Goal: Information Seeking & Learning: Learn about a topic

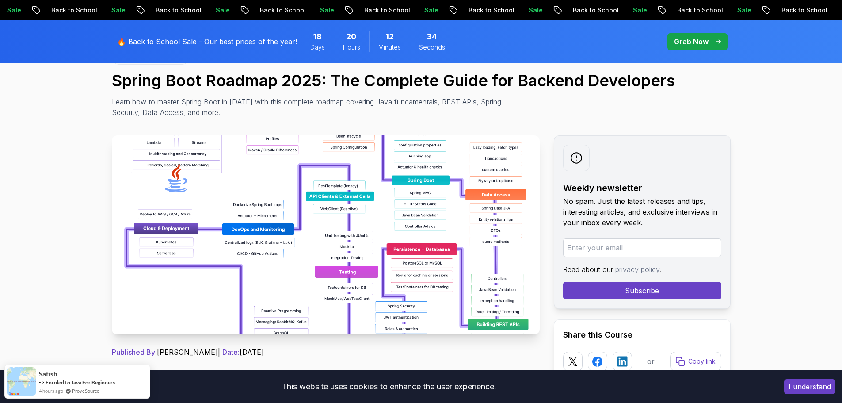
scroll to position [88, 0]
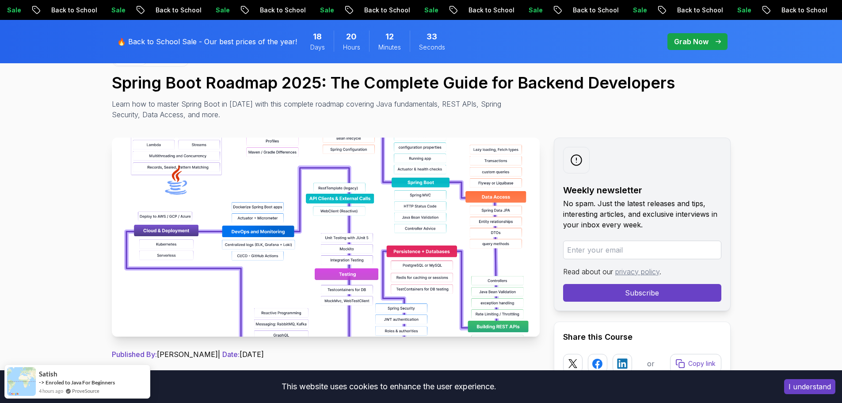
click at [180, 203] on img at bounding box center [326, 236] width 428 height 199
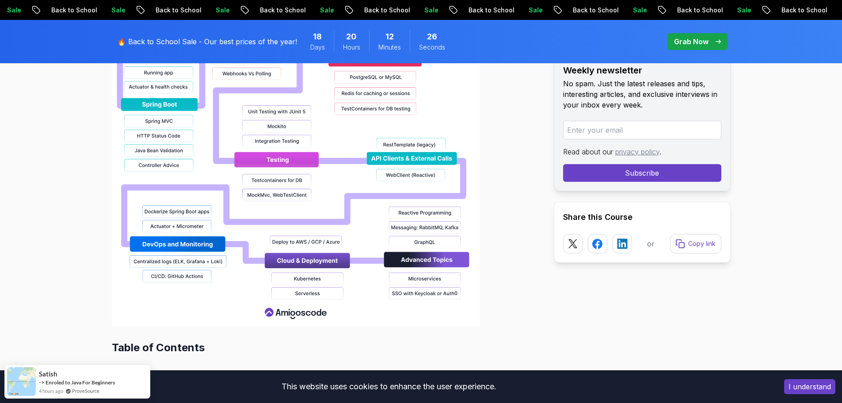
scroll to position [972, 0]
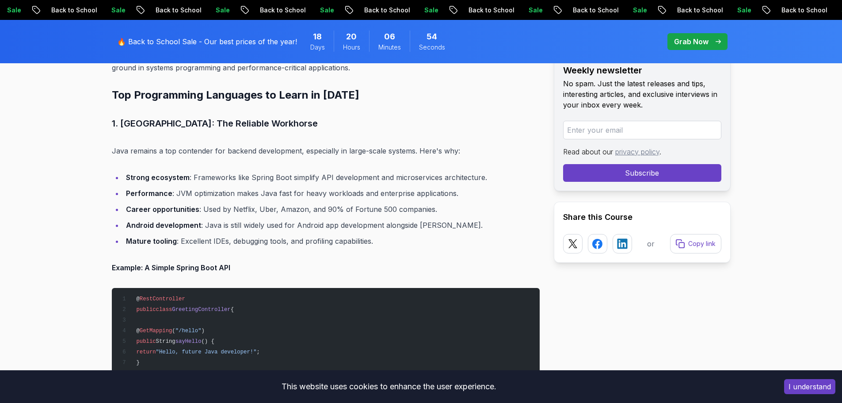
scroll to position [795, 0]
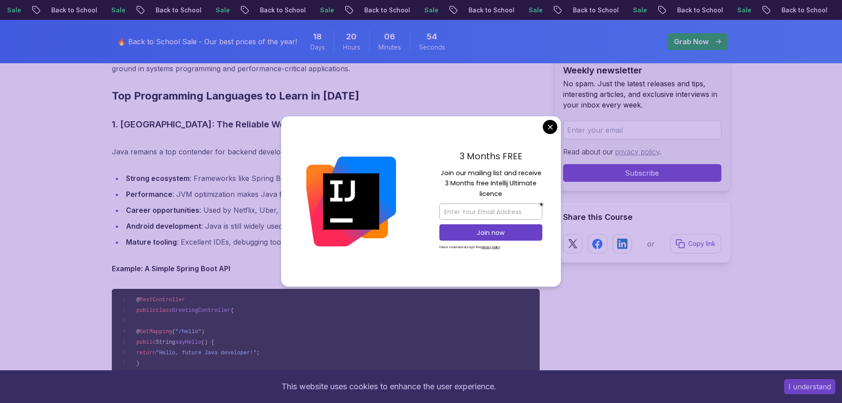
click at [161, 173] on li "Strong ecosystem : Frameworks like Spring Boot simplify API development and mic…" at bounding box center [331, 178] width 416 height 12
drag, startPoint x: 161, startPoint y: 173, endPoint x: 557, endPoint y: 123, distance: 399.1
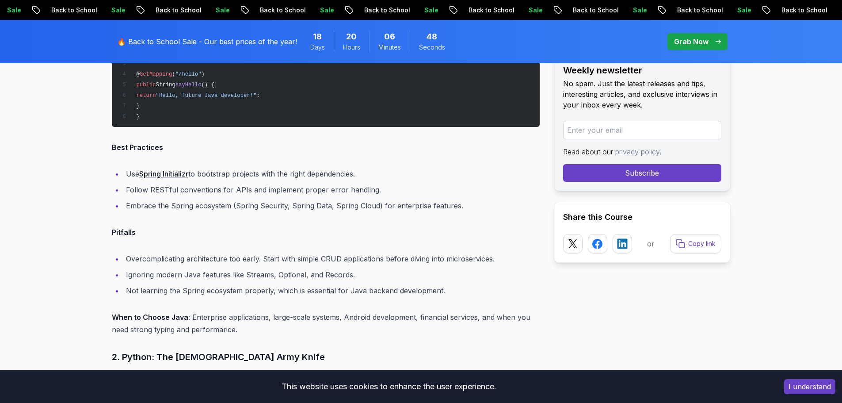
scroll to position [884, 0]
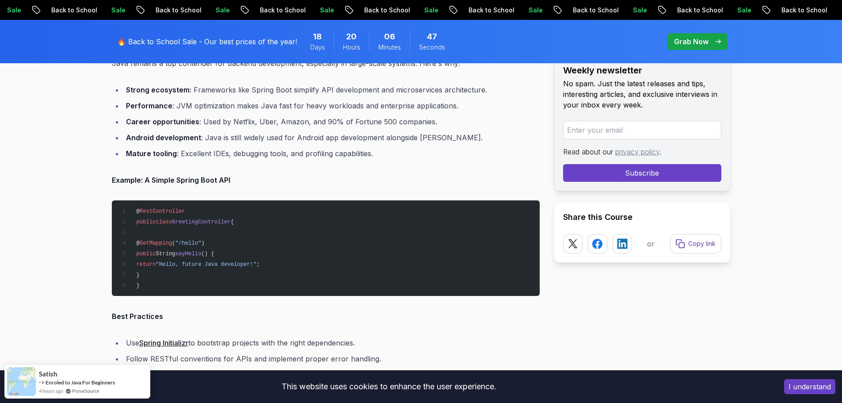
drag, startPoint x: 149, startPoint y: 163, endPoint x: 210, endPoint y: 147, distance: 63.1
click at [210, 147] on ul "Strong ecosystem : Frameworks like Spring Boot simplify API development and mic…" at bounding box center [326, 122] width 428 height 76
drag, startPoint x: 212, startPoint y: 146, endPoint x: 230, endPoint y: 136, distance: 20.8
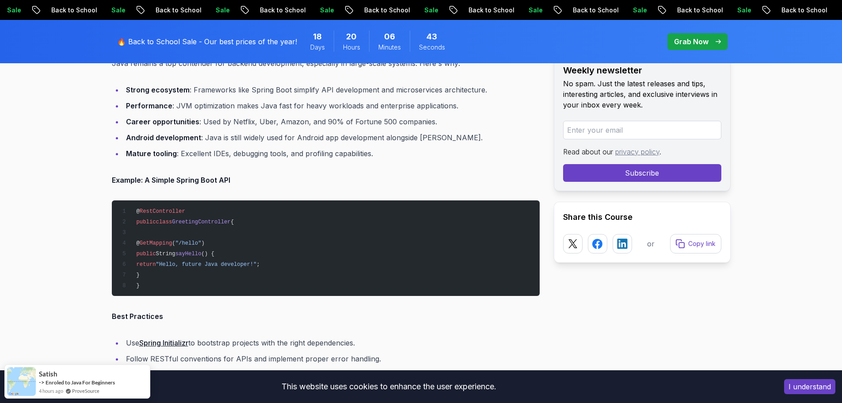
click at [230, 136] on li "Android development : Java is still widely used for Android app development alo…" at bounding box center [331, 137] width 416 height 12
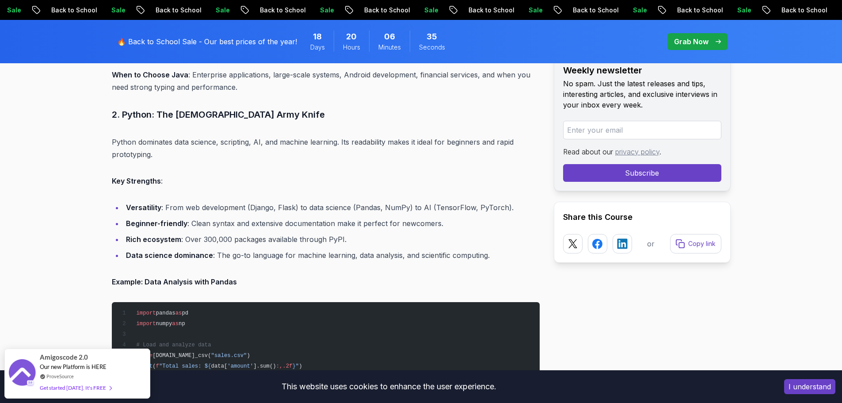
scroll to position [1281, 0]
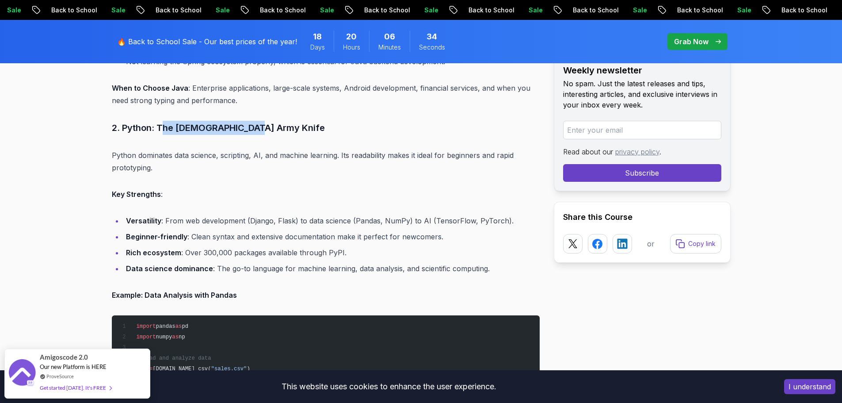
drag, startPoint x: 161, startPoint y: 128, endPoint x: 249, endPoint y: 127, distance: 87.9
click at [249, 127] on h3 "2. Python: The Swiss Army Knife" at bounding box center [326, 128] width 428 height 14
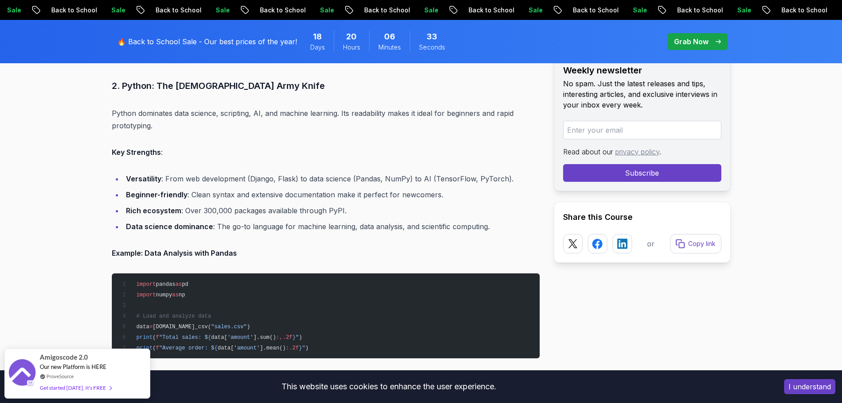
scroll to position [1326, 0]
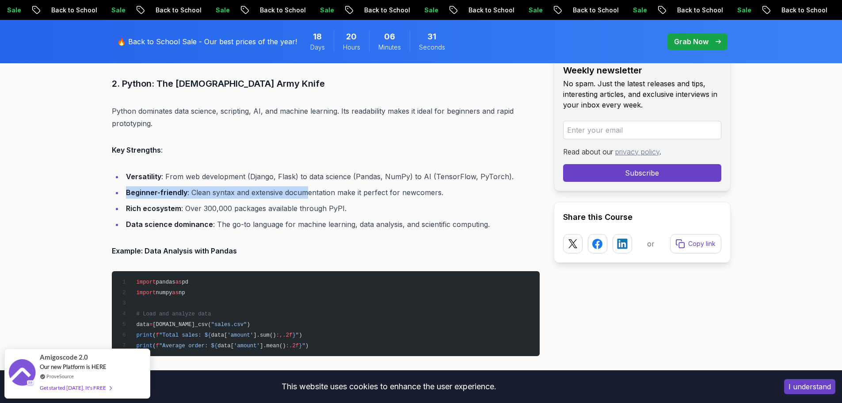
drag, startPoint x: 126, startPoint y: 197, endPoint x: 306, endPoint y: 186, distance: 180.6
click at [306, 186] on li "Beginner-friendly : Clean syntax and extensive documentation make it perfect fo…" at bounding box center [331, 192] width 416 height 12
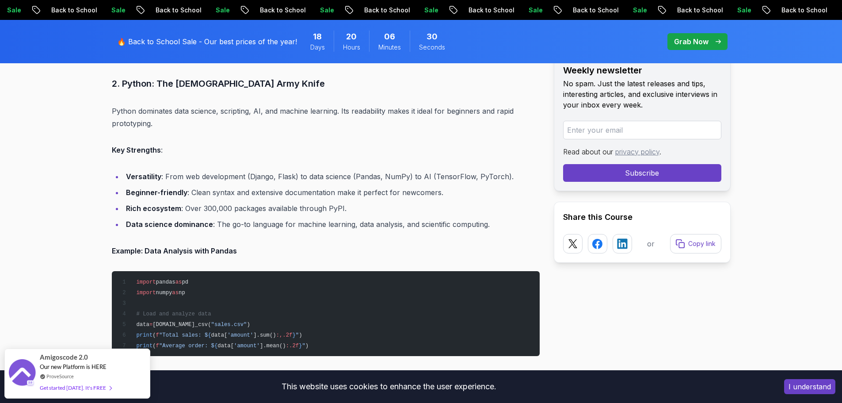
click at [293, 205] on li "Rich ecosystem : Over 300,000 packages available through PyPI." at bounding box center [331, 208] width 416 height 12
click at [270, 189] on li "Beginner-friendly : Clean syntax and extensive documentation make it perfect fo…" at bounding box center [331, 192] width 416 height 12
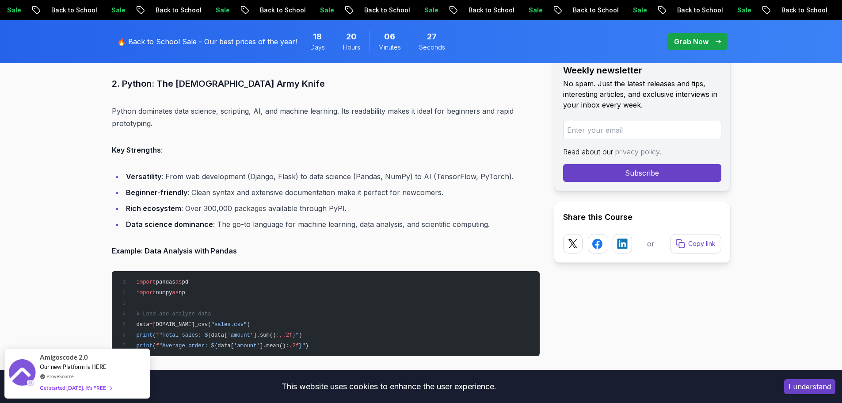
drag, startPoint x: 270, startPoint y: 189, endPoint x: 305, endPoint y: 187, distance: 35.0
click at [305, 187] on li "Beginner-friendly : Clean syntax and extensive documentation make it perfect fo…" at bounding box center [331, 192] width 416 height 12
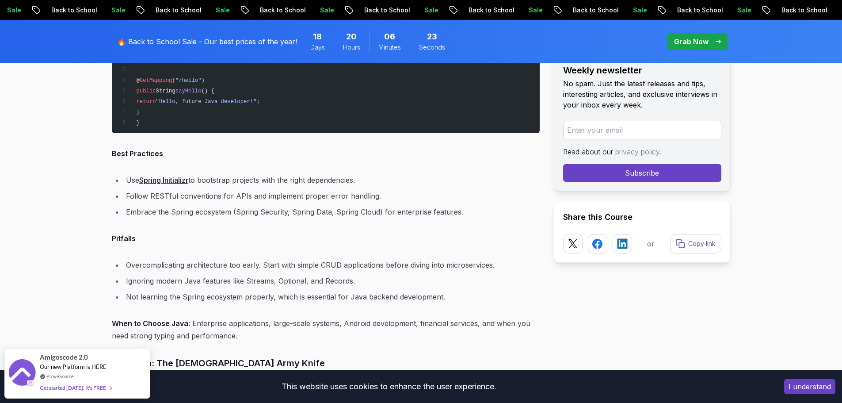
scroll to position [1149, 0]
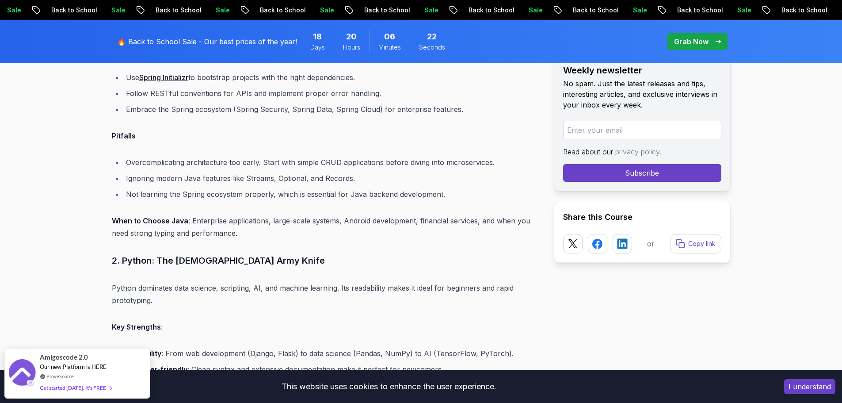
drag, startPoint x: 304, startPoint y: 192, endPoint x: 373, endPoint y: 240, distance: 84.5
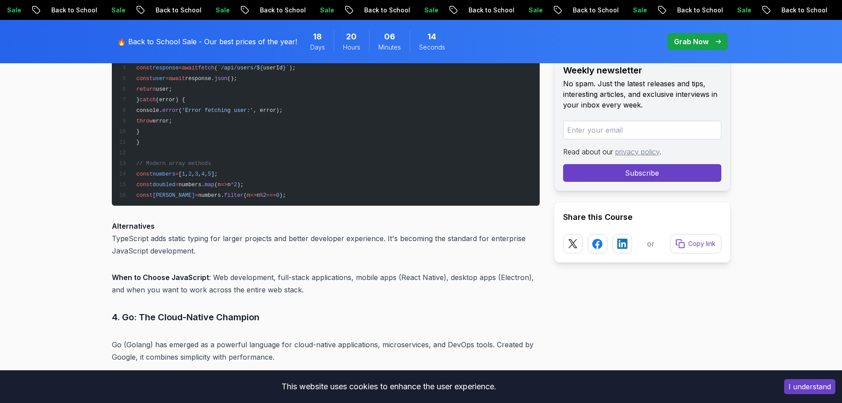
scroll to position [2165, 0]
